Goal: Information Seeking & Learning: Learn about a topic

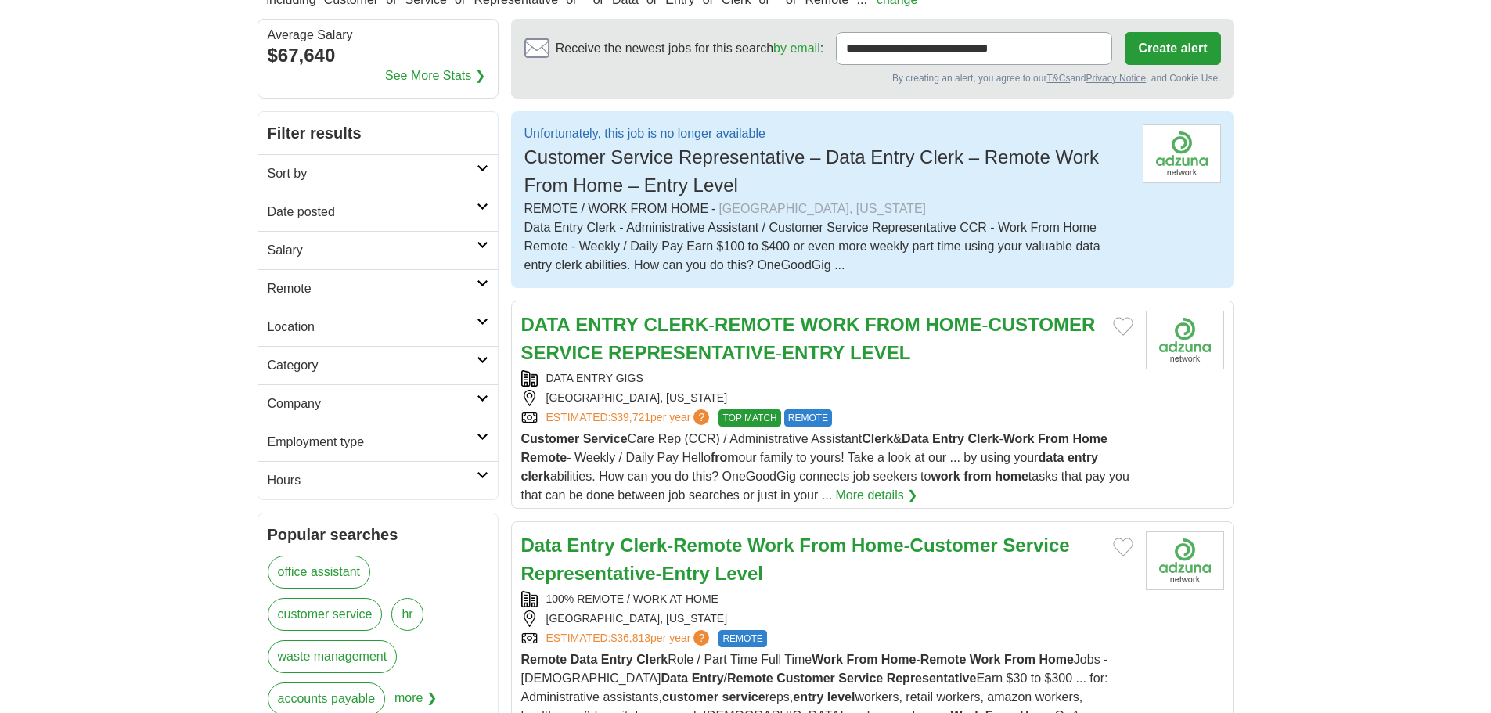
scroll to position [78, 0]
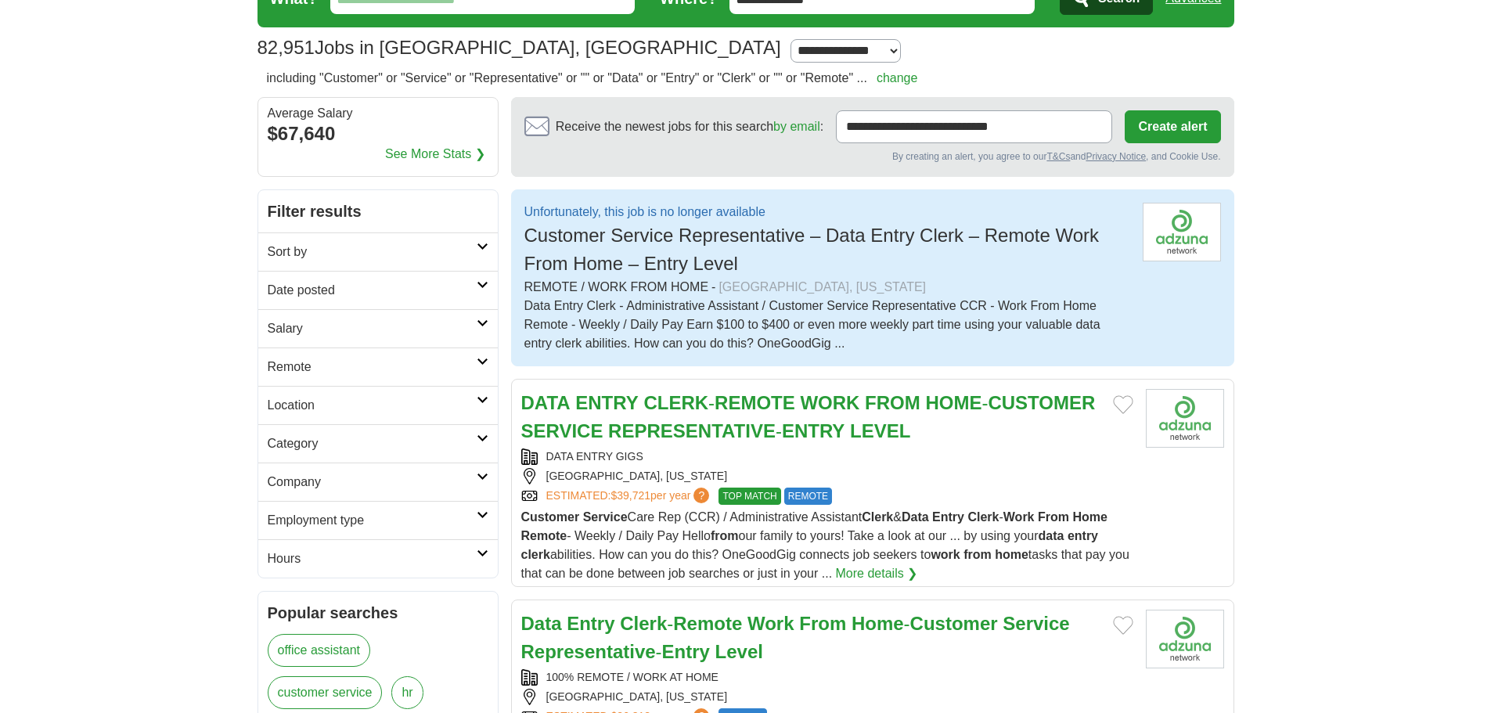
click at [1040, 451] on div "DATA ENTRY GIGS" at bounding box center [827, 457] width 612 height 16
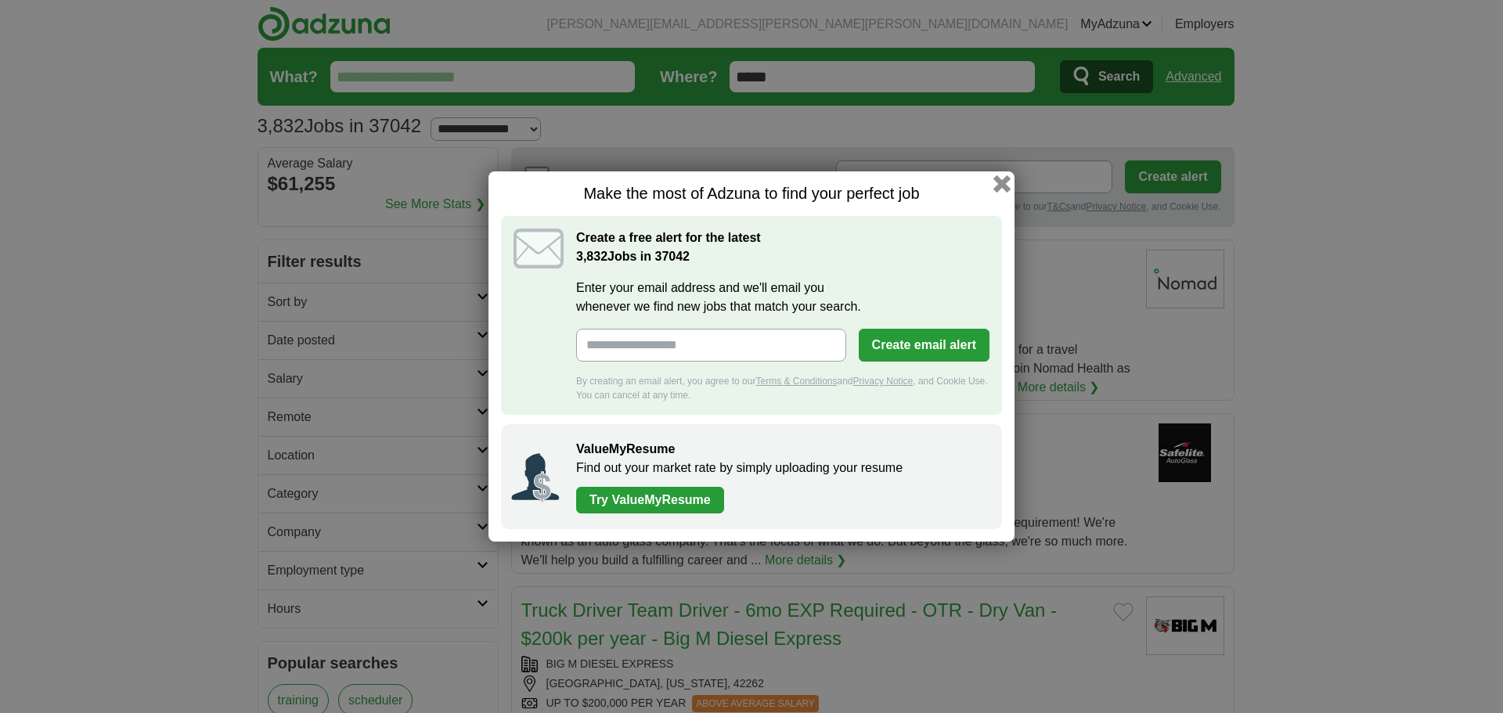
click at [1004, 186] on button "button" at bounding box center [1001, 183] width 17 height 17
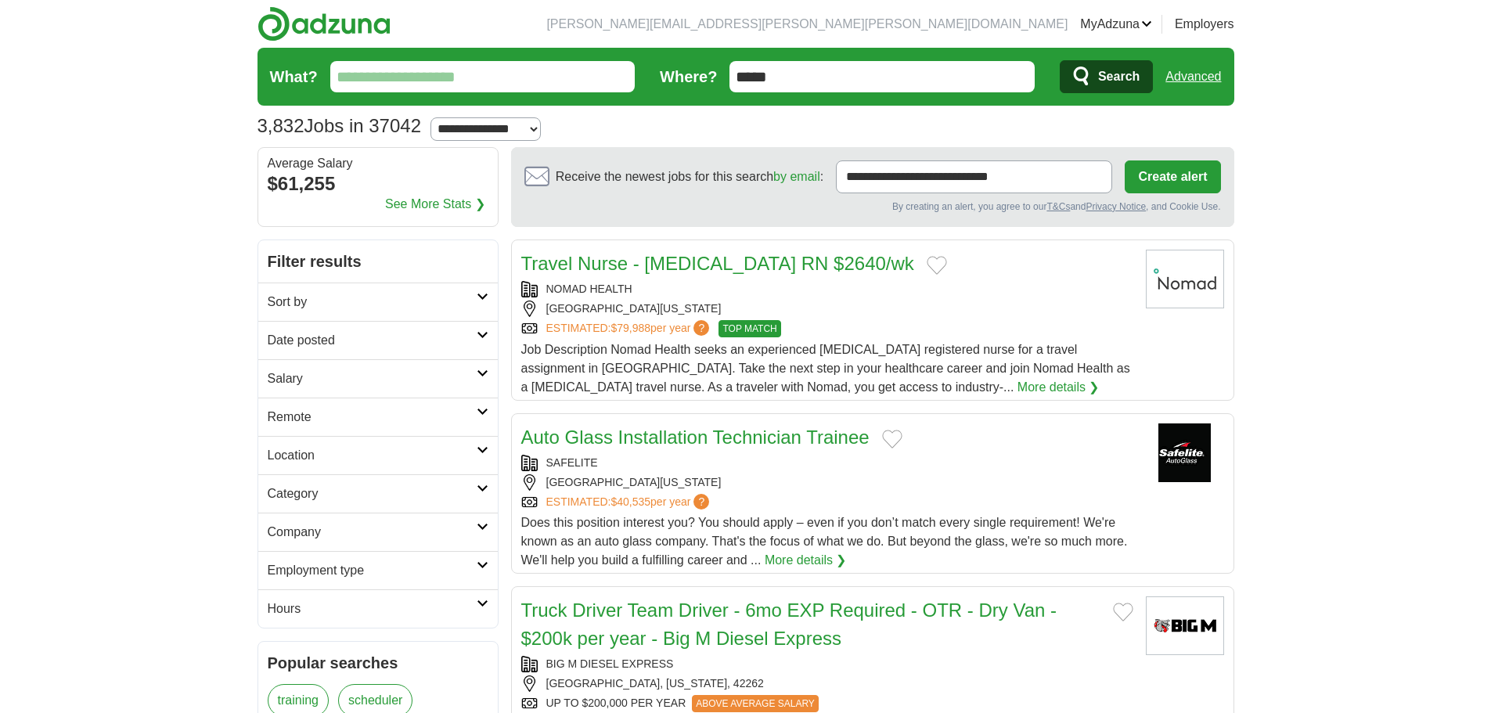
click at [1082, 74] on icon "submit" at bounding box center [1082, 77] width 19 height 22
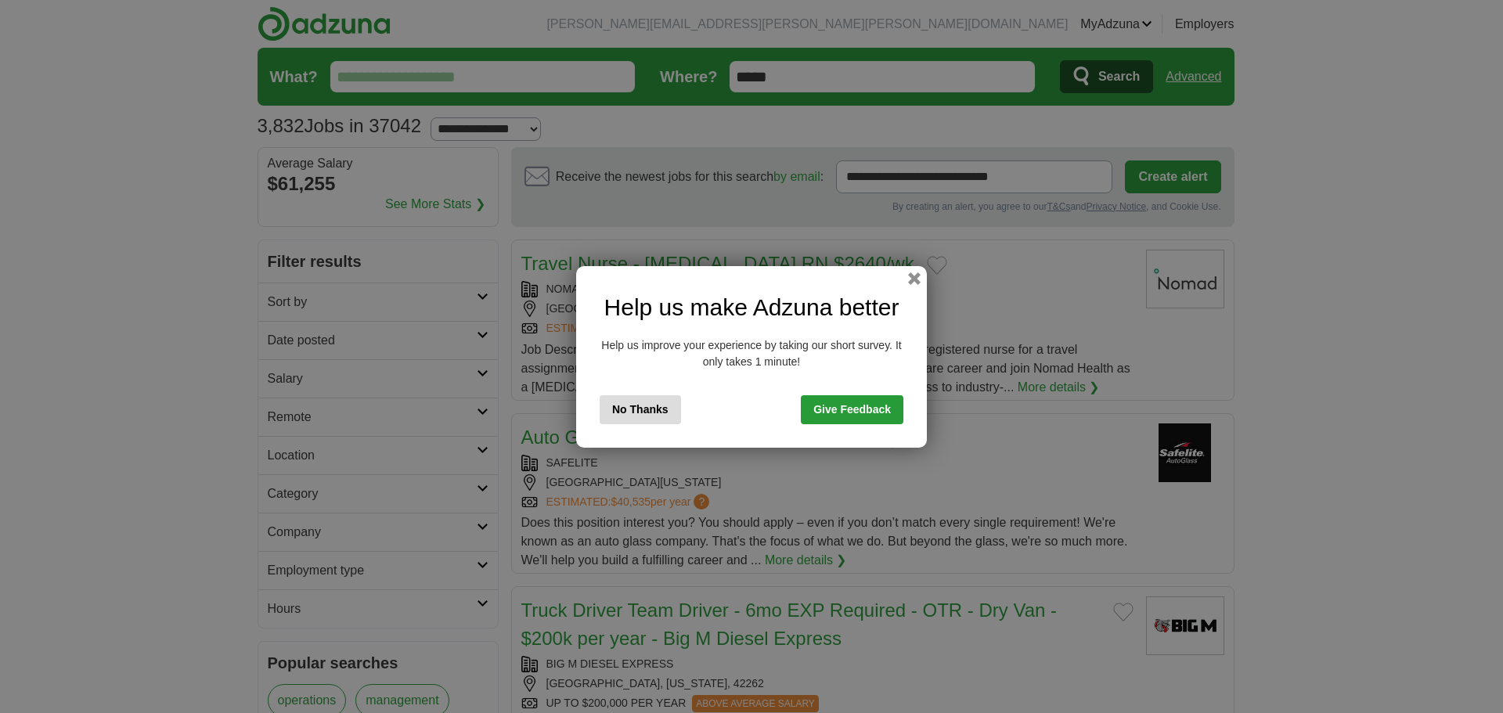
click at [635, 410] on button "No Thanks" at bounding box center [640, 409] width 81 height 29
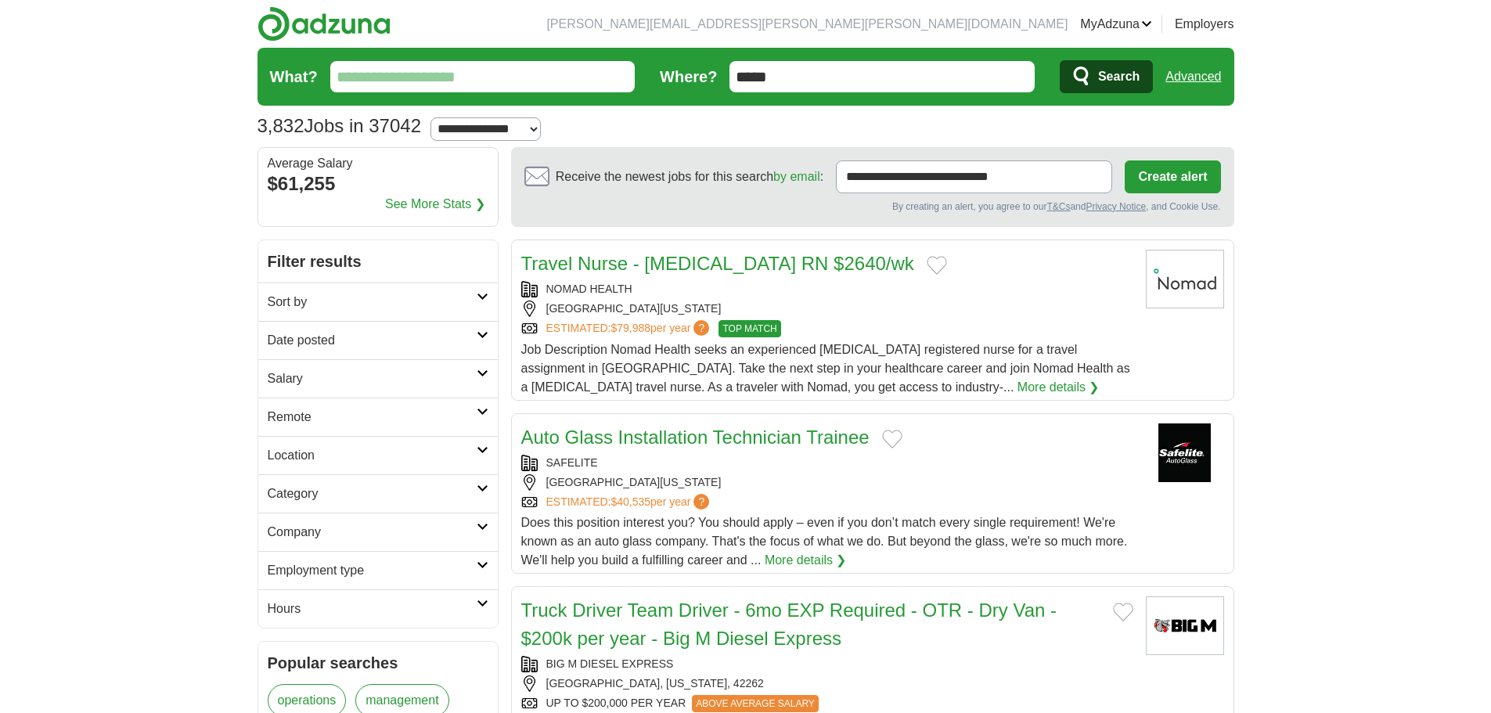
click at [463, 75] on input "What?" at bounding box center [482, 76] width 305 height 31
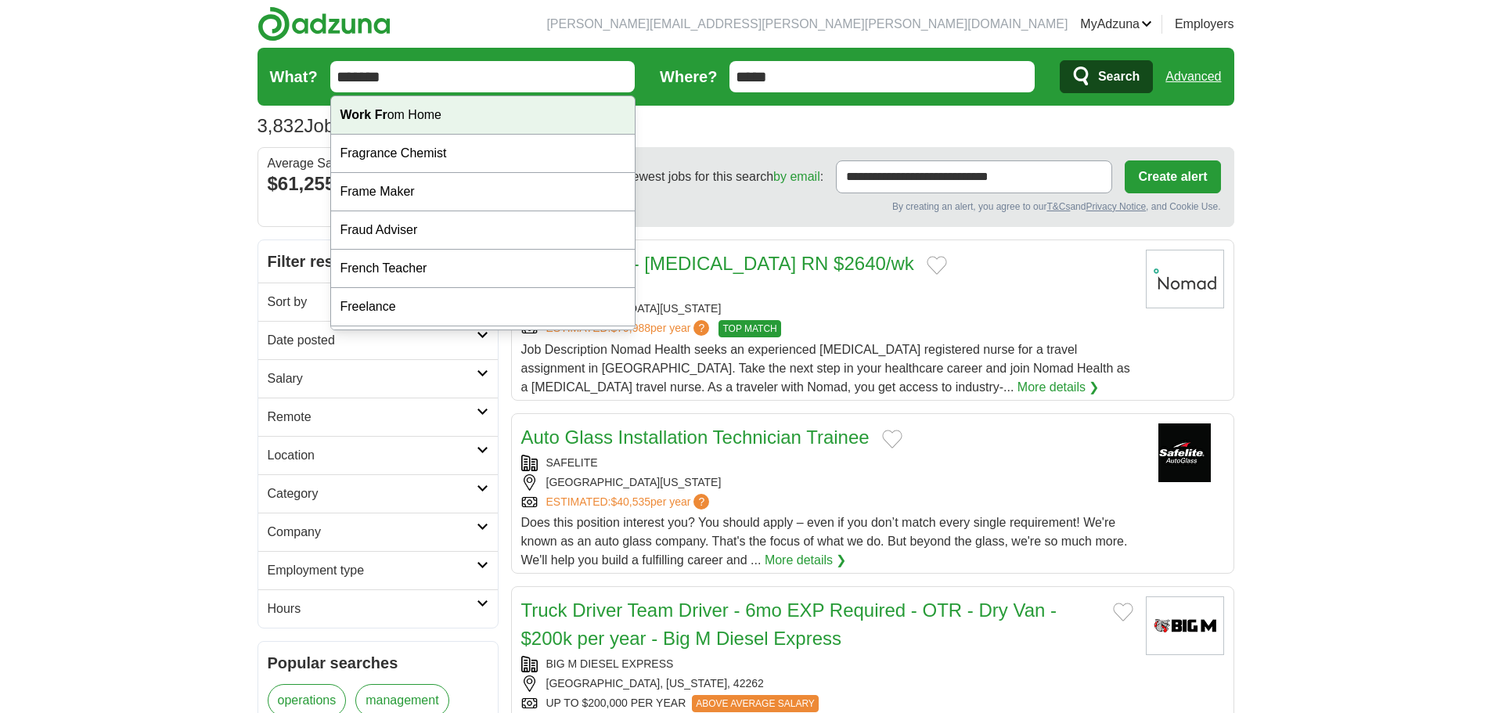
click at [456, 108] on div "Work Fr om Home" at bounding box center [483, 115] width 304 height 38
type input "**********"
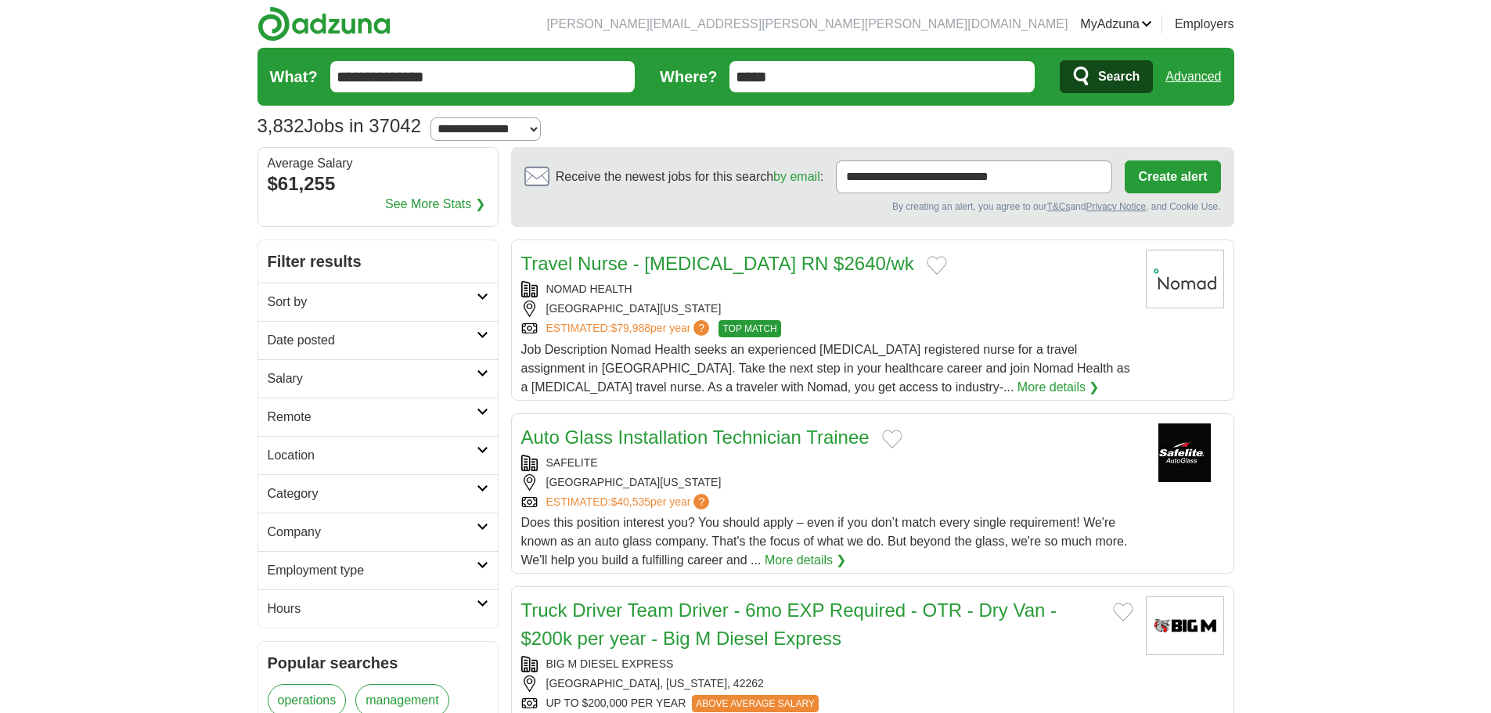
click at [1111, 76] on span "Search" at bounding box center [1118, 76] width 41 height 31
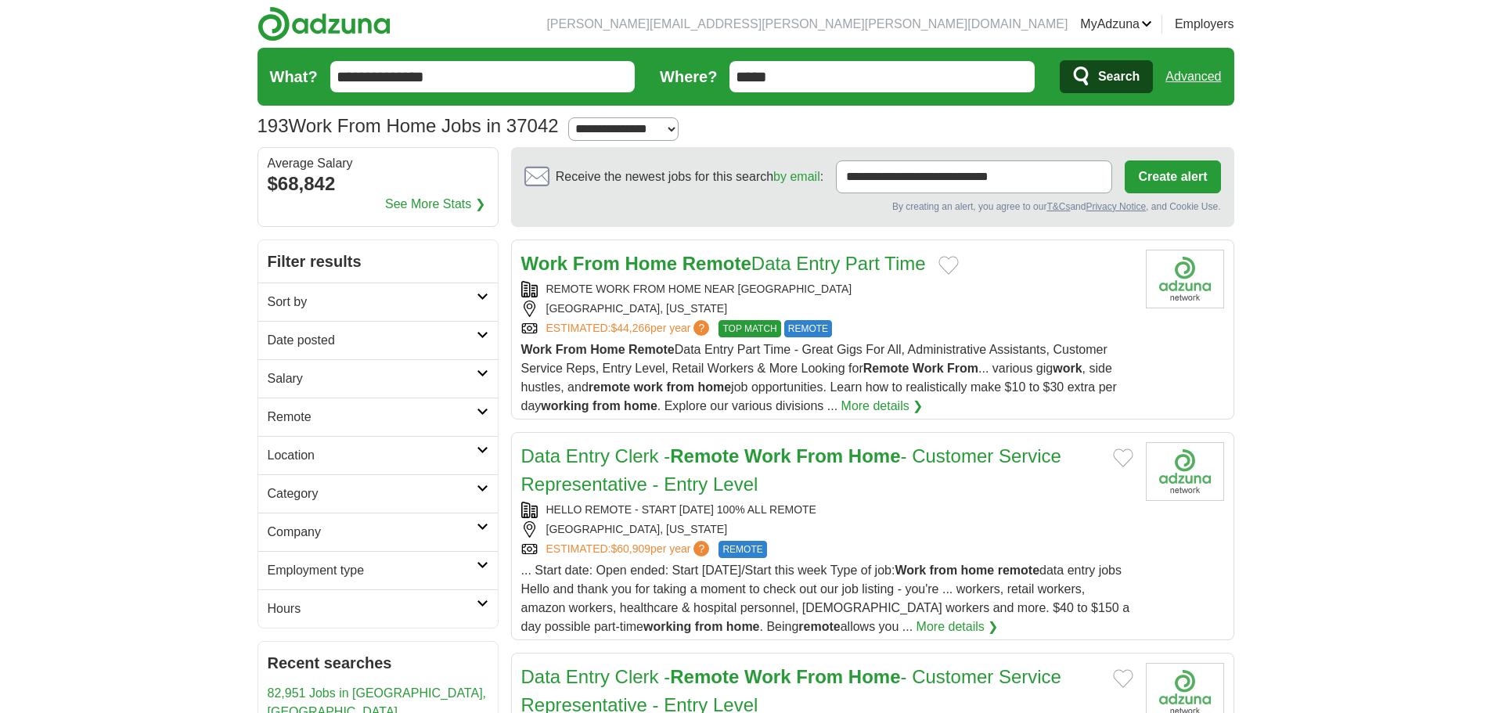
click at [823, 467] on strong "From" at bounding box center [819, 455] width 47 height 21
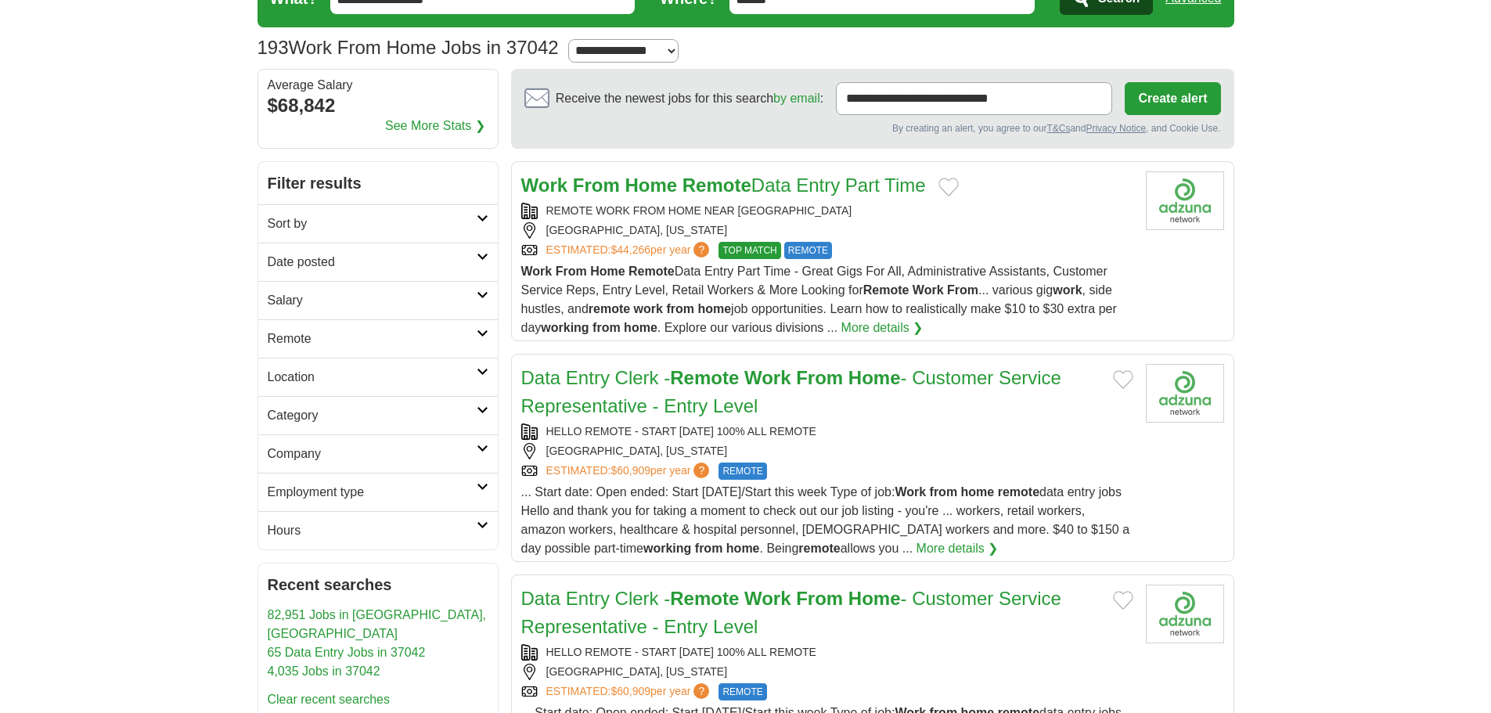
click at [683, 188] on strong "Remote" at bounding box center [717, 185] width 69 height 21
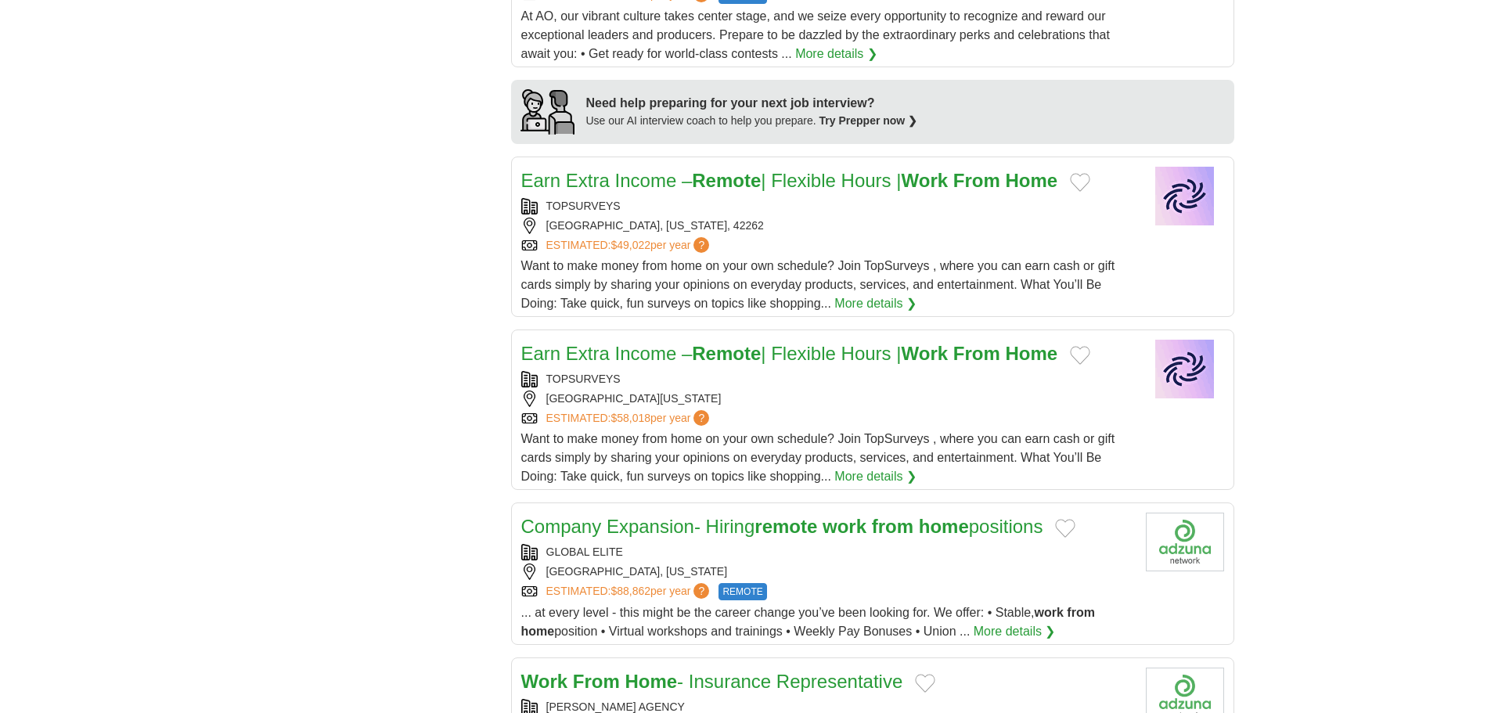
scroll to position [1566, 0]
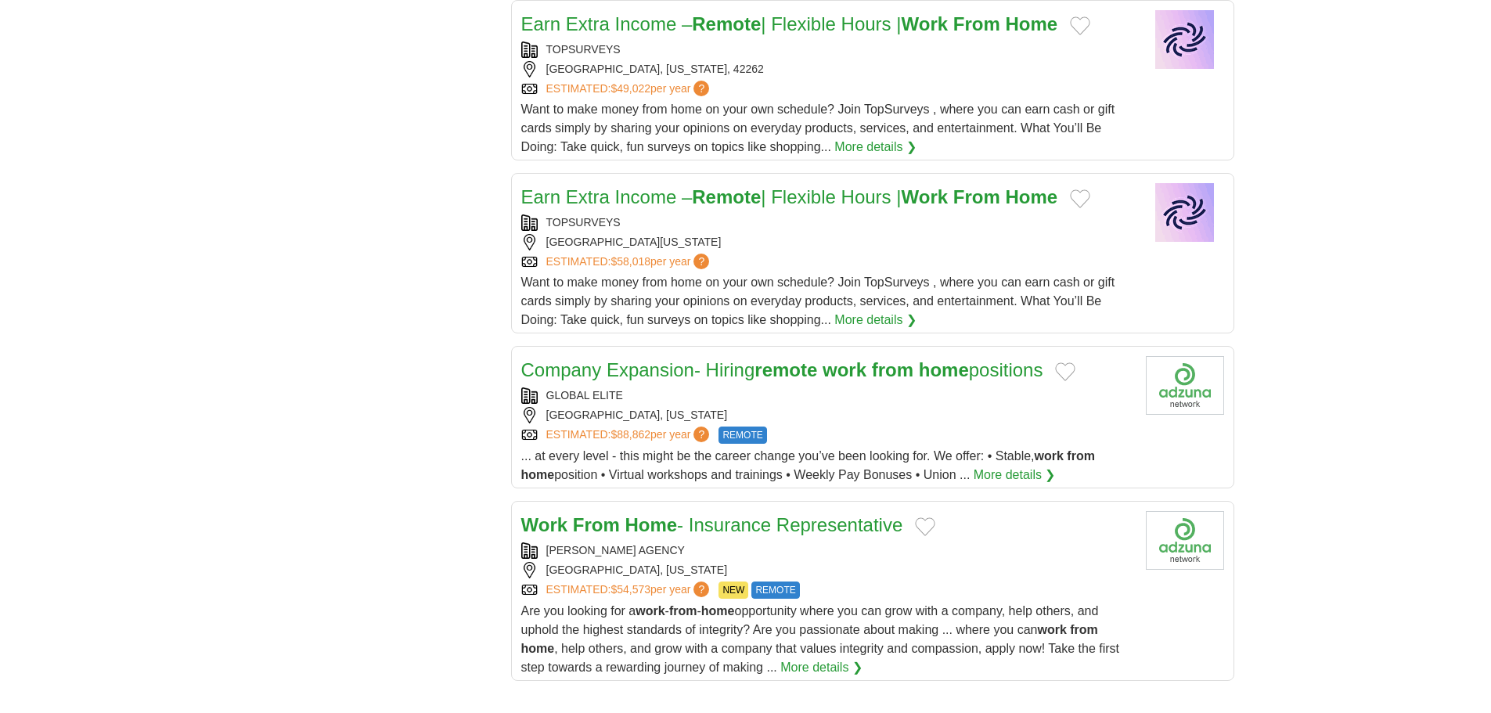
click at [641, 380] on link "Company Expansion- Hiring remote work from home positions" at bounding box center [782, 369] width 522 height 21
